Goal: Task Accomplishment & Management: Manage account settings

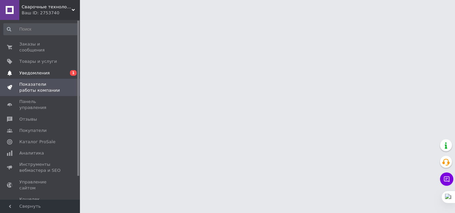
click at [45, 70] on span "Уведомления" at bounding box center [34, 73] width 30 height 6
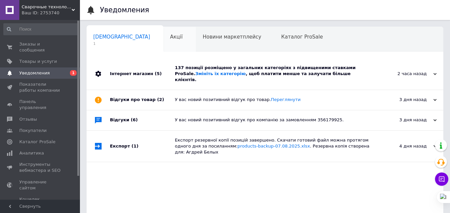
click at [299, 63] on div "137 позиції розміщено у загальних категоріях з підвищеними ставками ProSale. Зм…" at bounding box center [272, 74] width 195 height 32
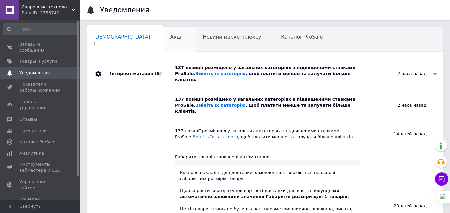
click at [164, 32] on div "Акції 0" at bounding box center [180, 39] width 33 height 25
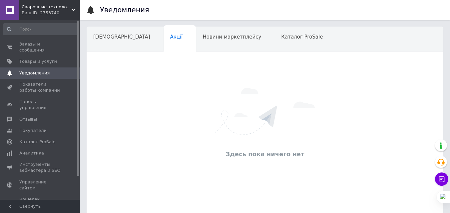
click at [52, 1] on div "Сварочные технологии ООО Ваш ID: 2753740" at bounding box center [49, 10] width 61 height 20
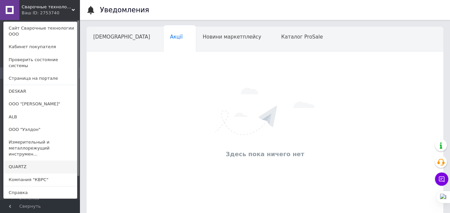
click at [37, 161] on link "QUARTZ" at bounding box center [40, 167] width 73 height 13
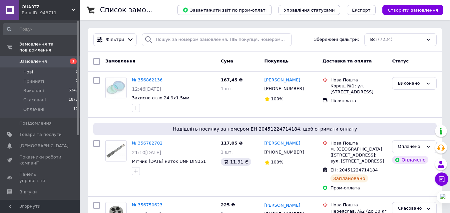
click at [30, 69] on span "Нові" at bounding box center [28, 72] width 10 height 6
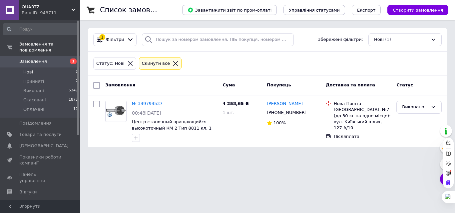
click at [61, 14] on div "Ваш ID: 948711" at bounding box center [51, 13] width 58 height 6
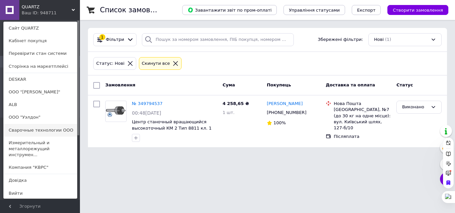
click at [41, 131] on link "Сварочные технологии ООО" at bounding box center [40, 130] width 73 height 13
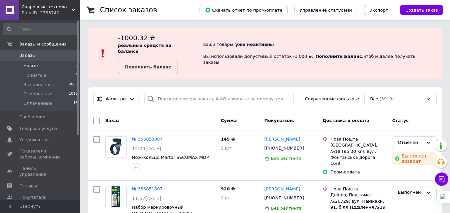
click at [36, 65] on span "Новые" at bounding box center [30, 66] width 15 height 6
